Goal: Complete application form: Complete application form

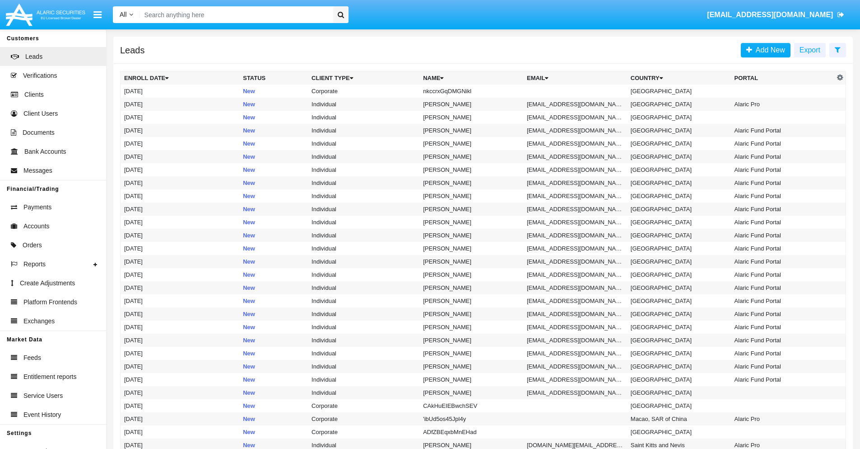
click at [838, 49] on icon at bounding box center [838, 49] width 6 height 7
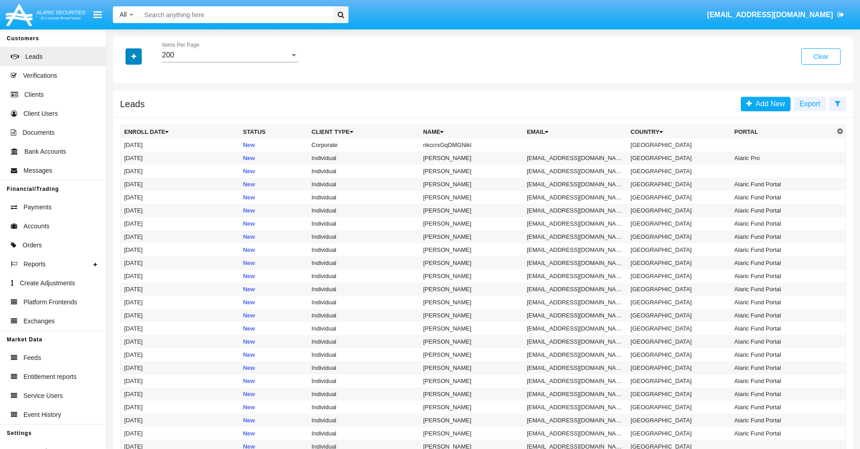
click at [134, 56] on icon "button" at bounding box center [133, 56] width 5 height 6
click at [141, 101] on span "Name" at bounding box center [140, 101] width 19 height 11
click at [124, 105] on input "Name" at bounding box center [124, 105] width 0 height 0
checkbox input "true"
click at [134, 56] on icon "button" at bounding box center [133, 56] width 5 height 6
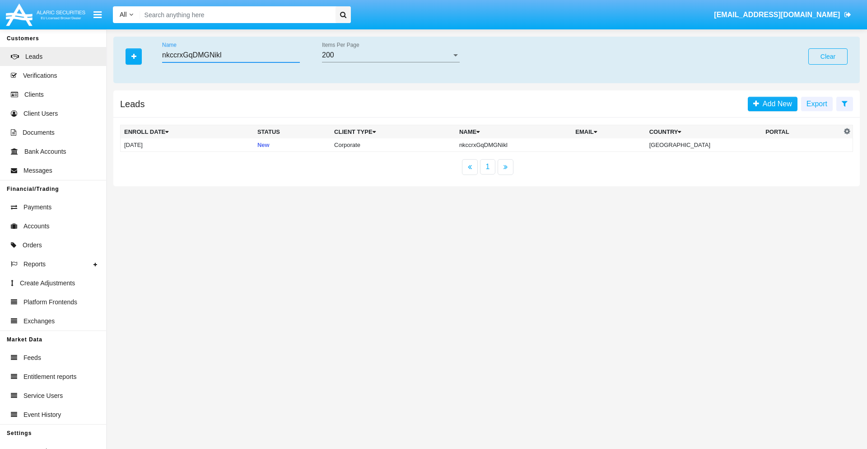
type input "nkccrxGqDMGNikl"
click at [521, 145] on td "nkccrxGqDMGNikl" at bounding box center [514, 145] width 116 height 14
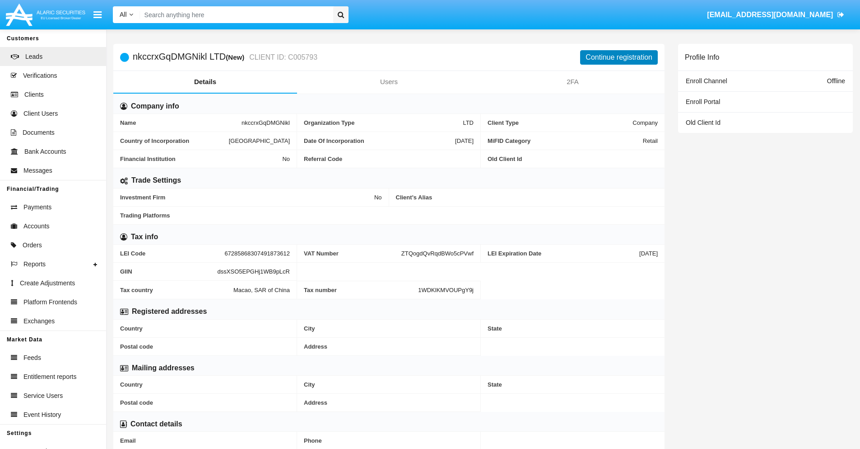
click at [619, 57] on button "Continue registration" at bounding box center [619, 57] width 78 height 14
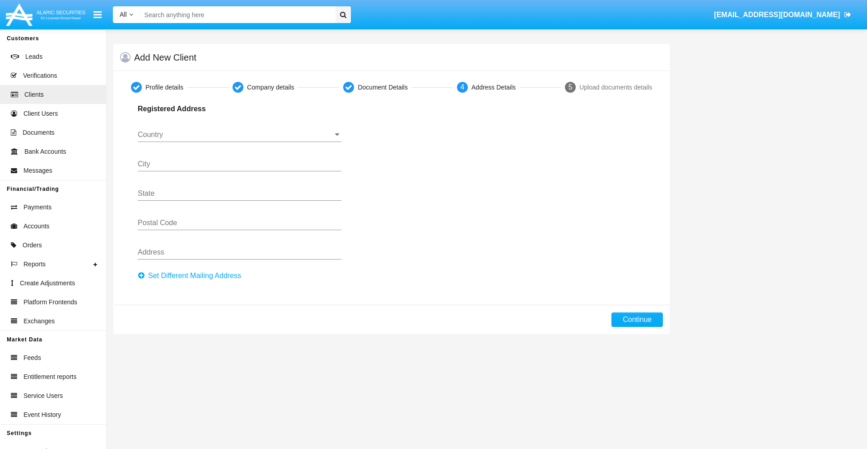
click at [192, 276] on button "Set Different Mailing Address" at bounding box center [192, 275] width 109 height 14
click at [239, 135] on input "Country" at bounding box center [240, 135] width 204 height 8
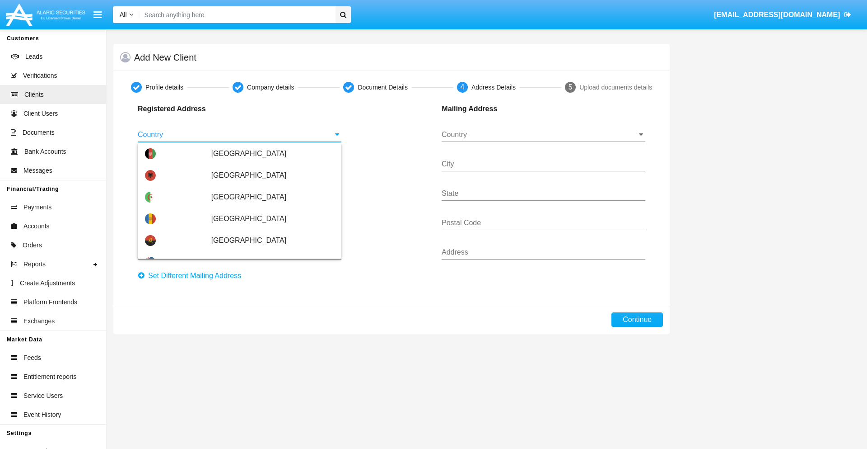
scroll to position [535, 0]
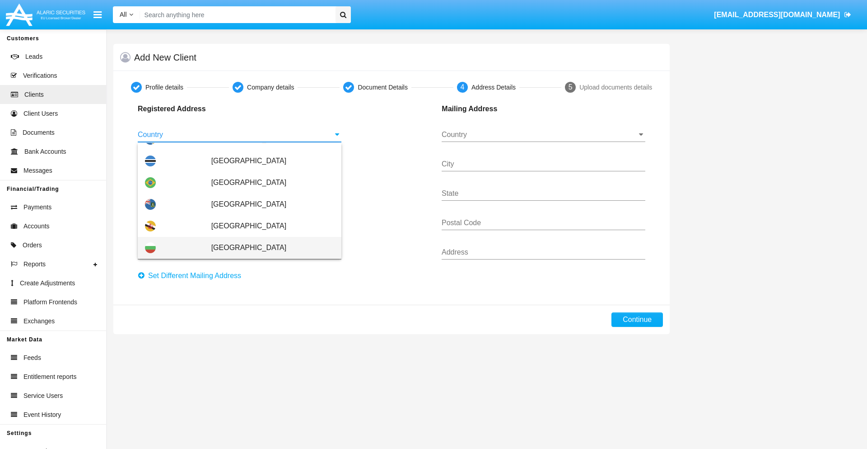
click at [268, 248] on span "[GEOGRAPHIC_DATA]" at bounding box center [272, 248] width 123 height 22
type input "[GEOGRAPHIC_DATA]"
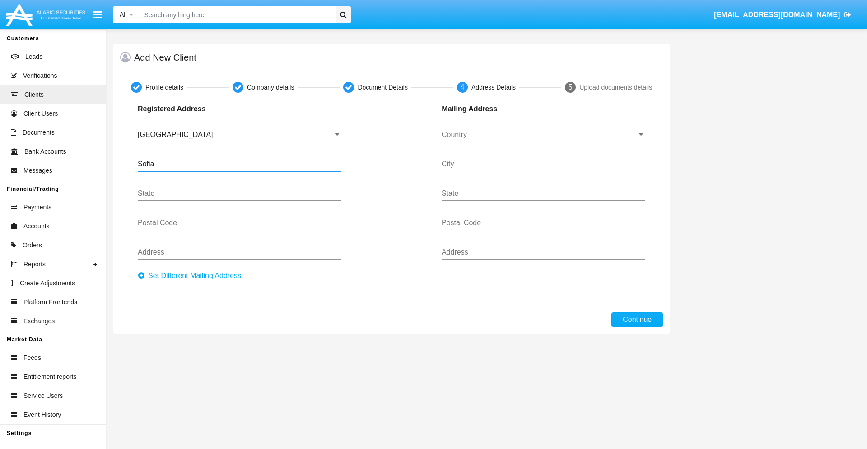
type input "Sofia"
type input "1000"
type input "Vasil Levski"
click at [543, 135] on input "Country" at bounding box center [544, 135] width 204 height 8
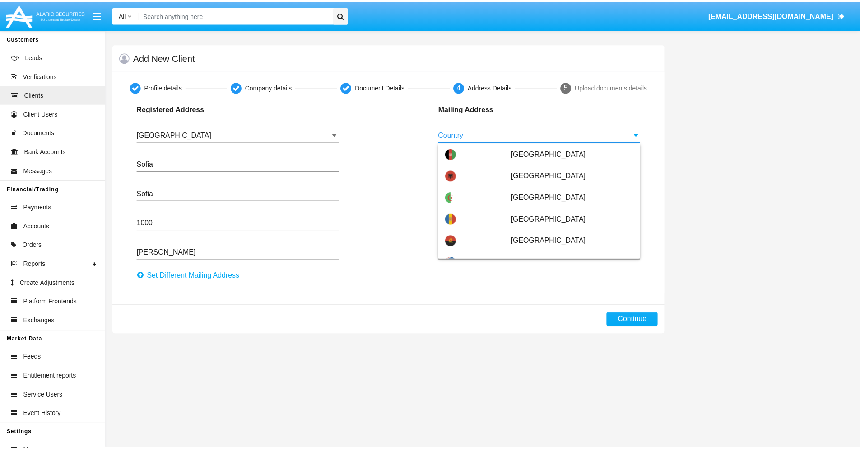
scroll to position [58, 0]
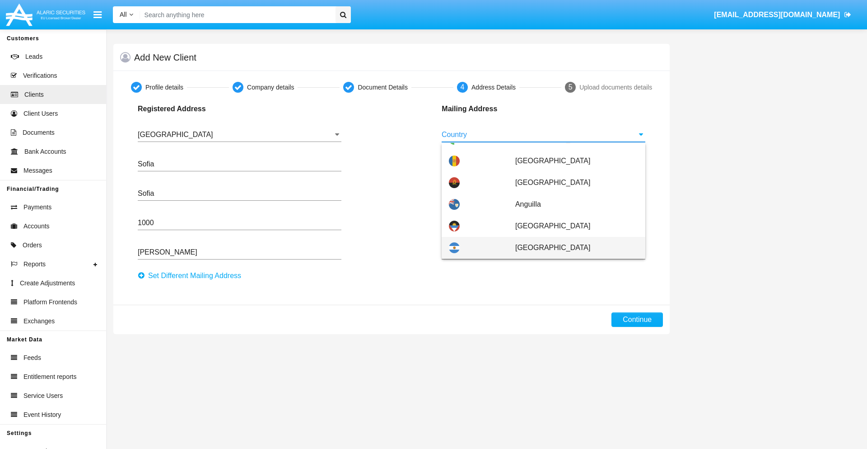
click at [572, 248] on span "Argentina" at bounding box center [576, 248] width 123 height 22
type input "Argentina"
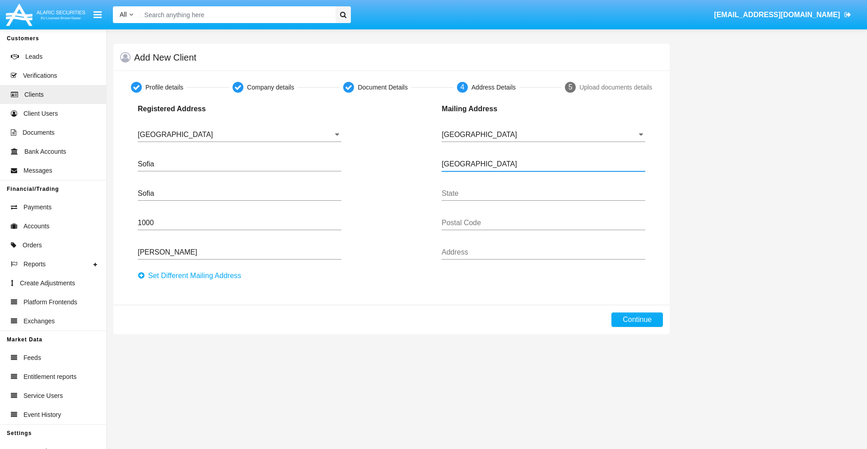
type input "Buenos Aires"
type input "7777"
type input "Test Mail Address"
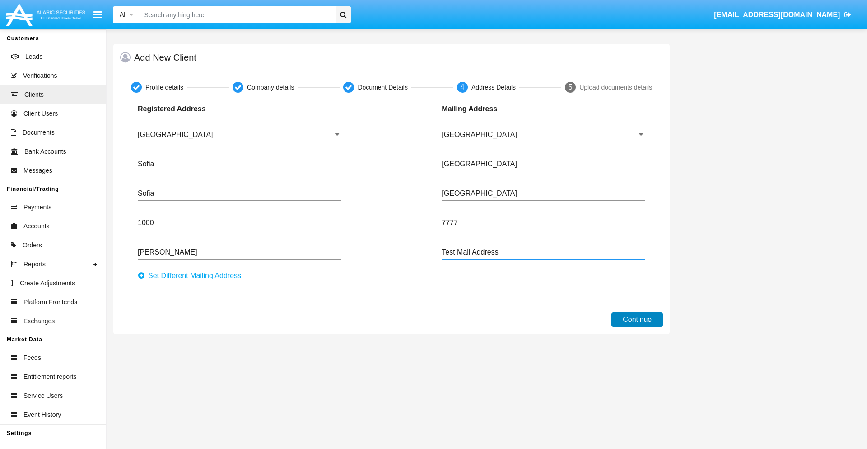
click at [637, 319] on button "Continue" at bounding box center [637, 319] width 51 height 14
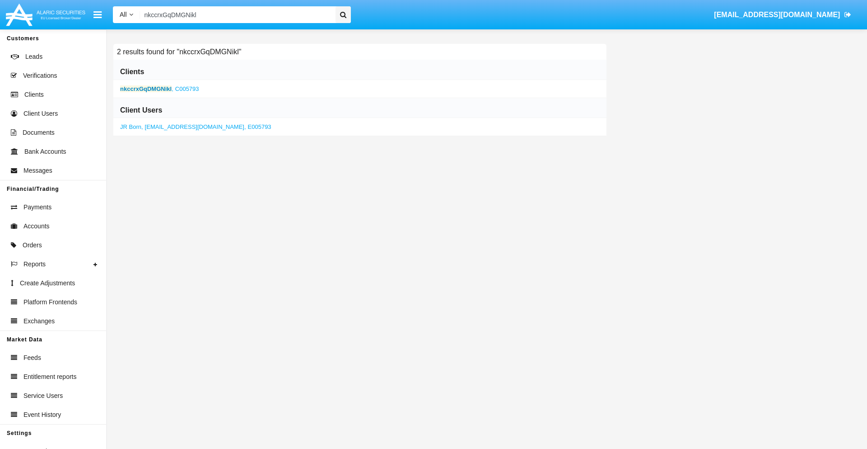
type input "nkccrxGqDMGNikl"
click at [146, 89] on b "nkccrxGqDMGNikl" at bounding box center [145, 88] width 51 height 7
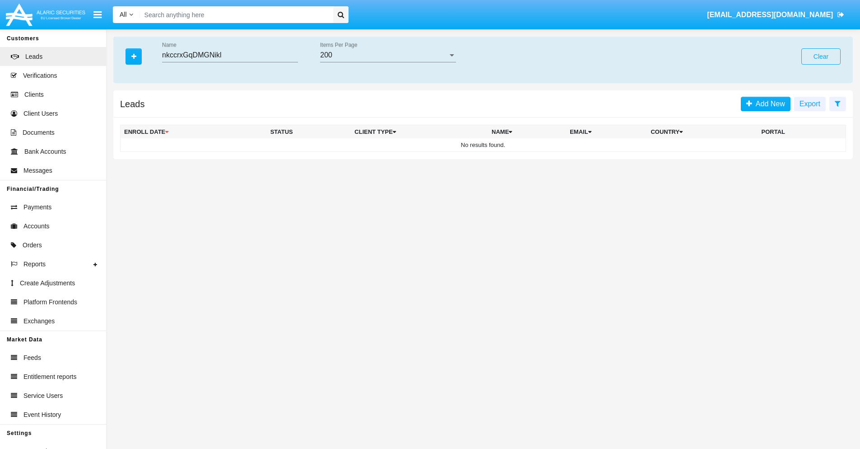
click at [821, 56] on button "Clear" at bounding box center [821, 56] width 39 height 16
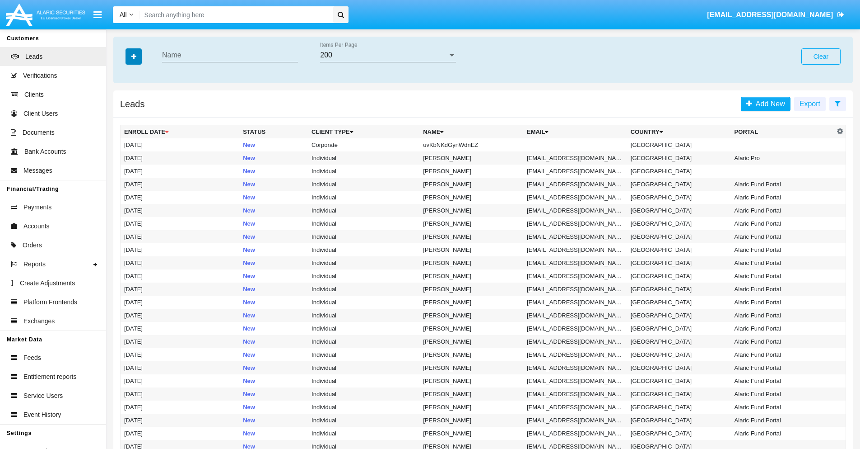
click at [134, 56] on icon "button" at bounding box center [133, 56] width 5 height 6
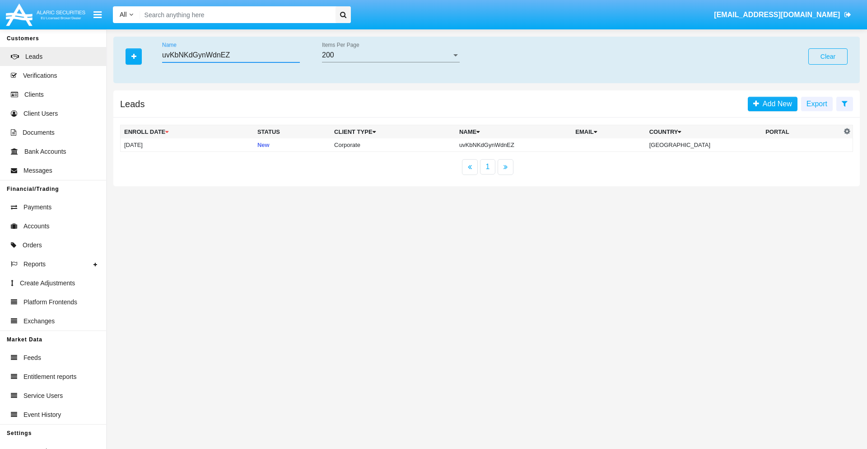
type input "uvKbNKdGynWdnEZ"
click at [521, 145] on td "uvKbNKdGynWdnEZ" at bounding box center [514, 145] width 116 height 14
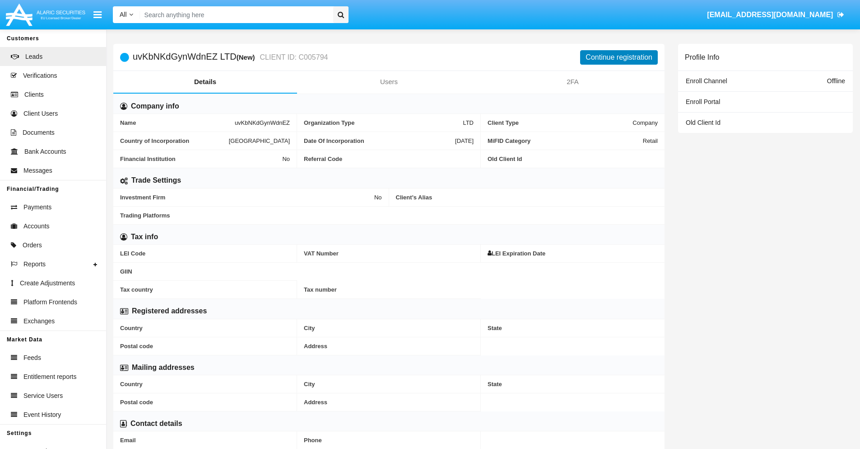
click at [619, 57] on button "Continue registration" at bounding box center [619, 57] width 78 height 14
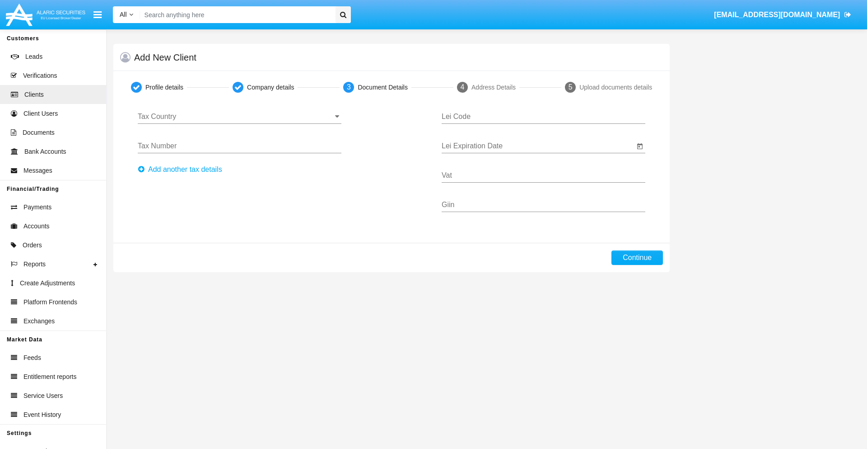
click at [239, 117] on input "Tax Country" at bounding box center [240, 116] width 204 height 8
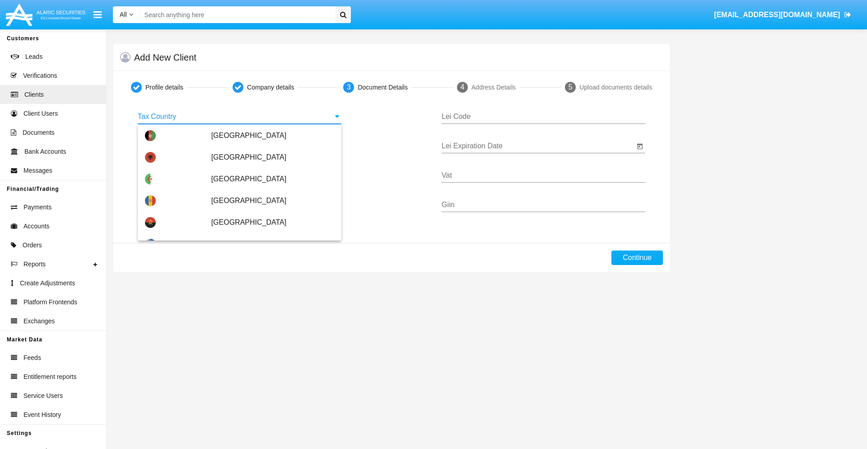
type input "[GEOGRAPHIC_DATA]"
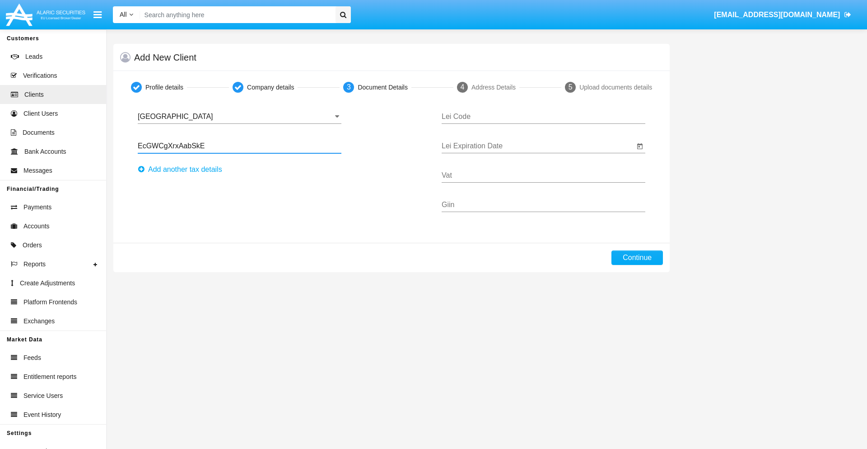
type input "EcGWCgXrxAabSkE"
click at [182, 169] on button "Аdd another tax details" at bounding box center [183, 169] width 90 height 14
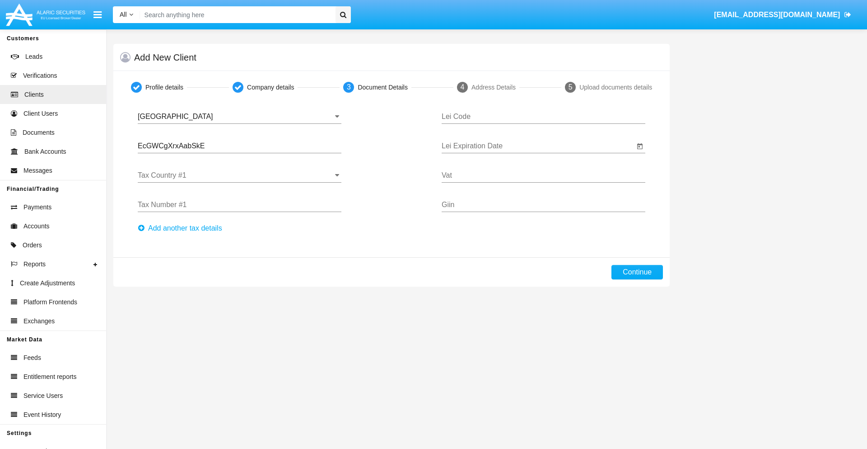
click at [239, 175] on input "Tax Country #1" at bounding box center [240, 175] width 204 height 8
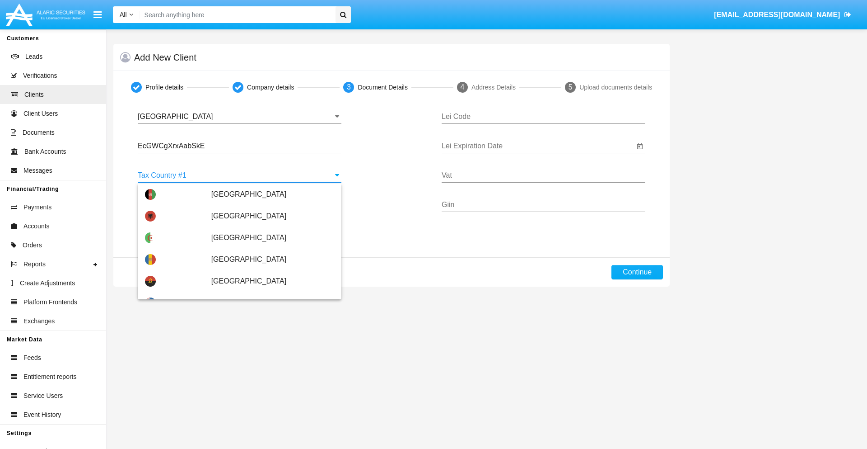
type input "Italy"
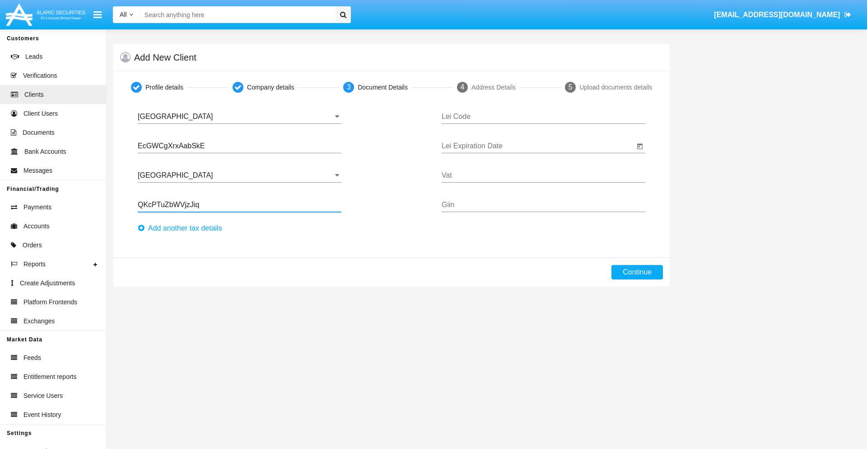
type input "QKcPTuZbWVjzJiq"
click at [182, 228] on button "Аdd another tax details" at bounding box center [183, 228] width 90 height 14
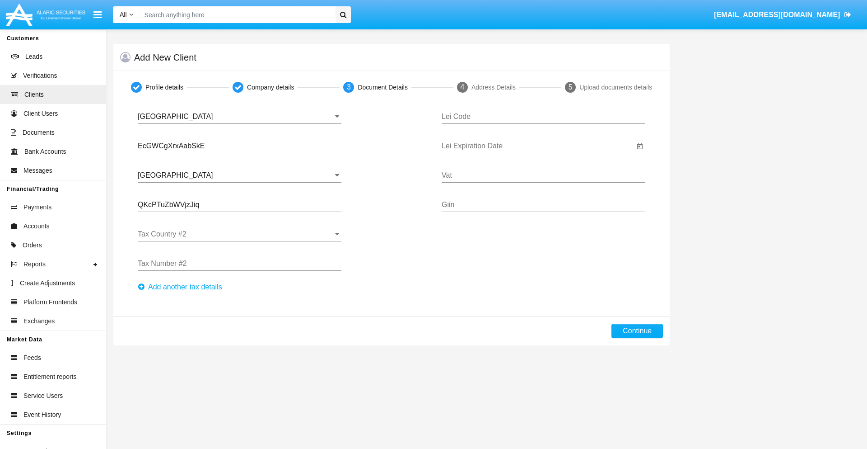
click at [239, 234] on input "Tax Country #2" at bounding box center [240, 234] width 204 height 8
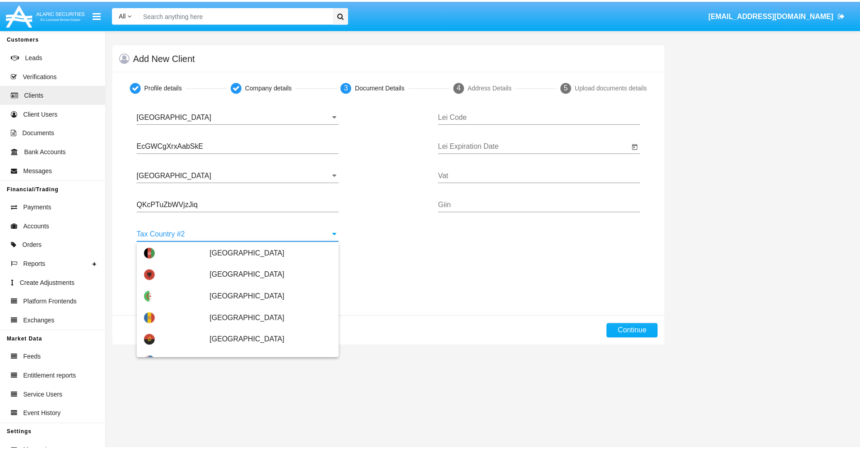
scroll to position [4025, 0]
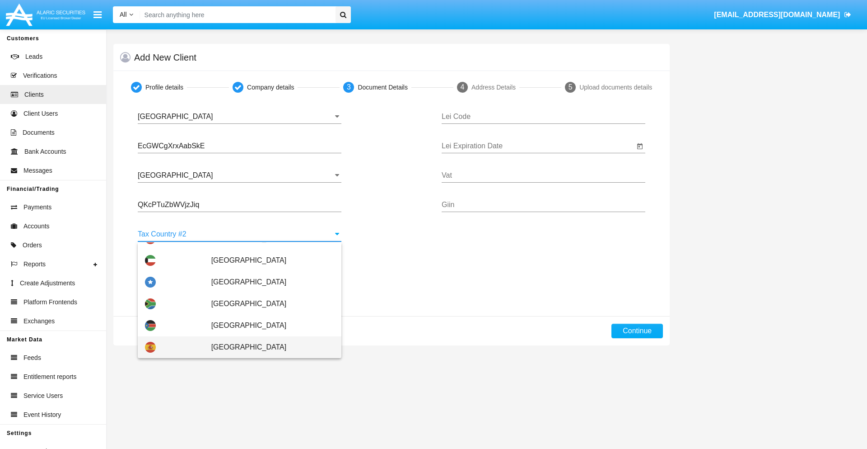
click at [268, 347] on span "Spain" at bounding box center [272, 347] width 123 height 22
type input "Spain"
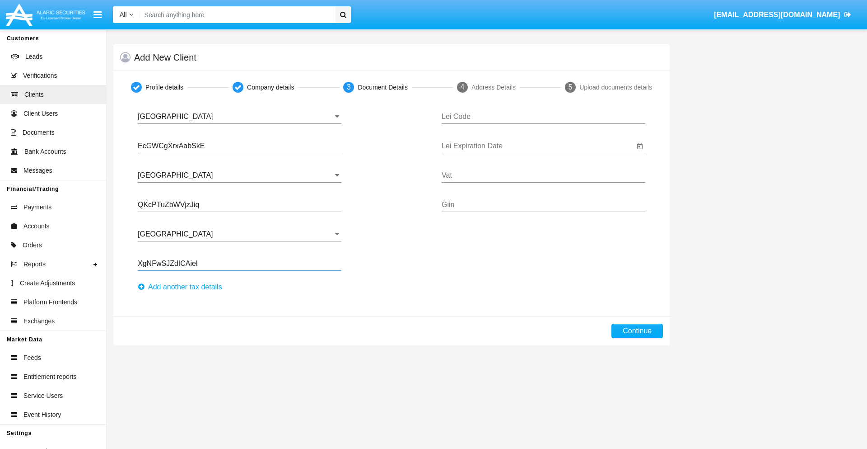
type input "XgNFwSJZdICAiel"
type input "HGIDWKNRQCAZBXRTOKUZ"
click at [538, 146] on input "Lei Expiration Date" at bounding box center [538, 146] width 193 height 8
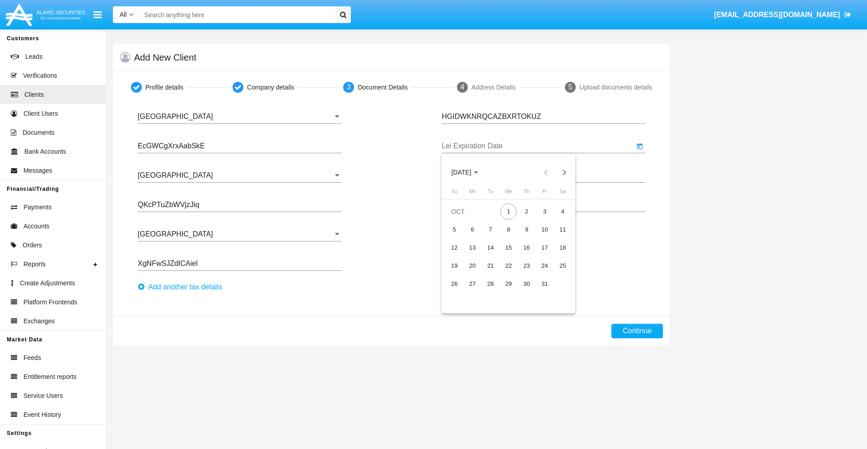
click at [469, 172] on span "OCT 2025" at bounding box center [462, 172] width 20 height 7
click at [556, 254] on div "2040" at bounding box center [556, 254] width 28 height 16
click at [493, 236] on div "JUN" at bounding box center [493, 236] width 28 height 16
click at [545, 247] on div "15" at bounding box center [545, 247] width 16 height 16
type input "06/15/40"
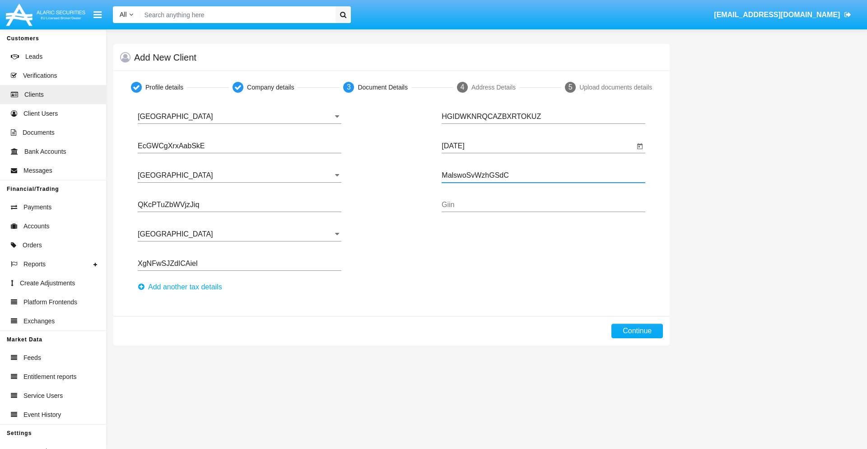
type input "MalswoSvWzhGSdC"
type input "DTYNCqOBdivldeM"
click at [637, 331] on button "Continue" at bounding box center [637, 330] width 51 height 14
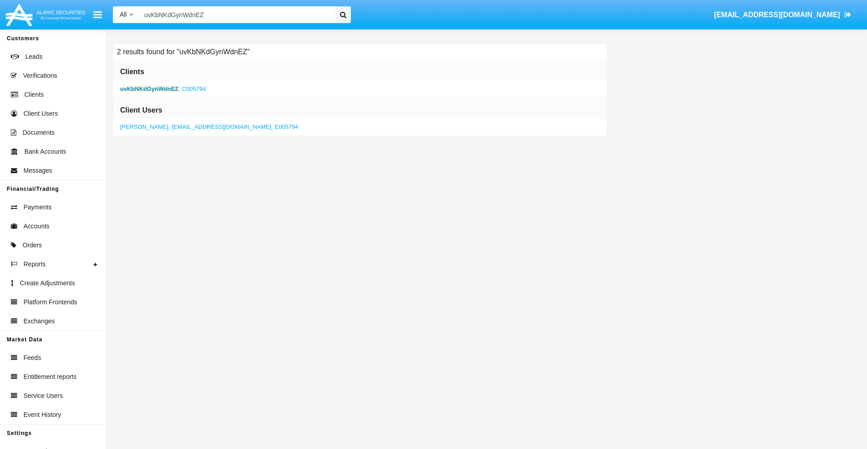
type input "uvKbNKdGynWdnEZ"
click at [149, 89] on b "uvKbNKdGynWdnEZ" at bounding box center [149, 88] width 58 height 7
